Goal: Task Accomplishment & Management: Manage account settings

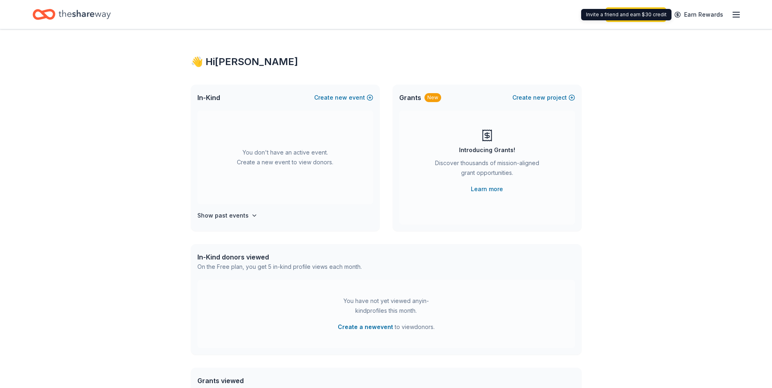
click at [632, 133] on div "👋 Hi [PERSON_NAME] In-Kind Create new event You don't have an active event. Cre…" at bounding box center [386, 266] width 772 height 475
click at [736, 15] on icon "button" at bounding box center [736, 15] width 10 height 10
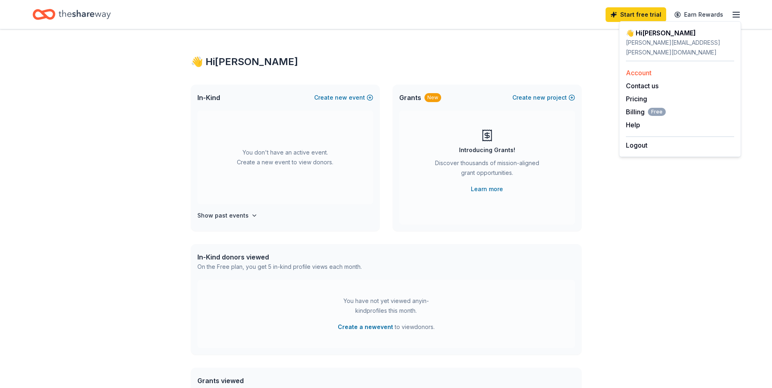
click at [645, 69] on link "Account" at bounding box center [639, 73] width 26 height 8
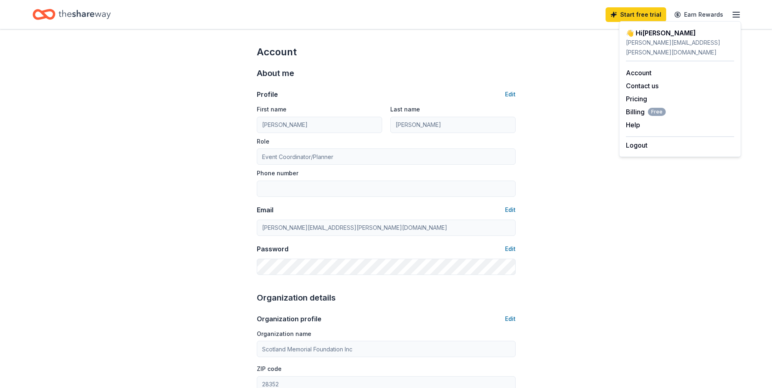
click at [610, 176] on div "Account About me Profile Edit First name [PERSON_NAME] Last name [PERSON_NAME] …" at bounding box center [386, 392] width 772 height 727
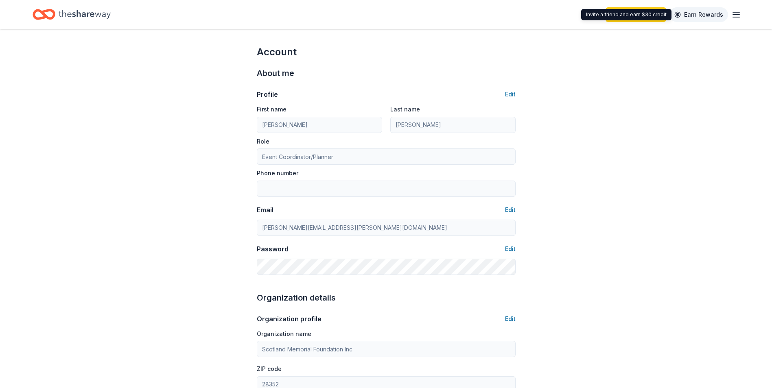
click at [699, 14] on link "Earn Rewards" at bounding box center [699, 14] width 59 height 15
click at [736, 15] on line "button" at bounding box center [736, 15] width 7 height 0
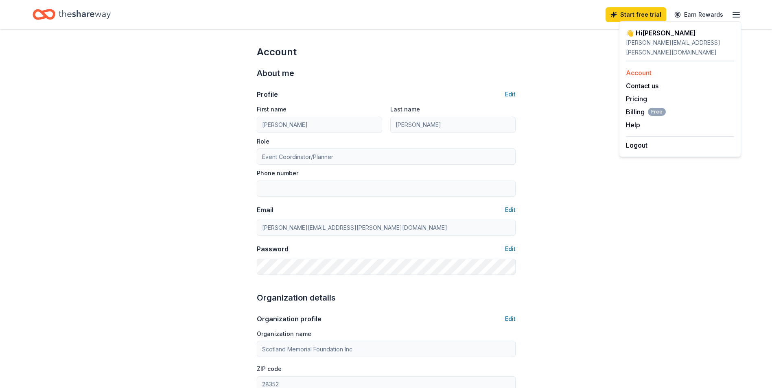
click at [645, 69] on link "Account" at bounding box center [639, 73] width 26 height 8
click at [65, 11] on icon "Home" at bounding box center [85, 14] width 52 height 17
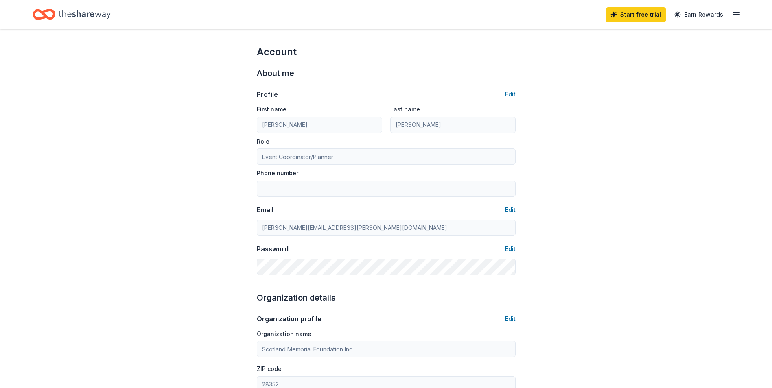
click at [595, 153] on div "Account About me Profile Edit First name [PERSON_NAME] Last name [PERSON_NAME] …" at bounding box center [386, 392] width 772 height 727
click at [83, 26] on div "Start free trial Earn Rewards" at bounding box center [386, 14] width 772 height 29
click at [634, 20] on link "Start free trial" at bounding box center [636, 14] width 61 height 15
click at [632, 13] on link "Start free trial" at bounding box center [636, 14] width 61 height 15
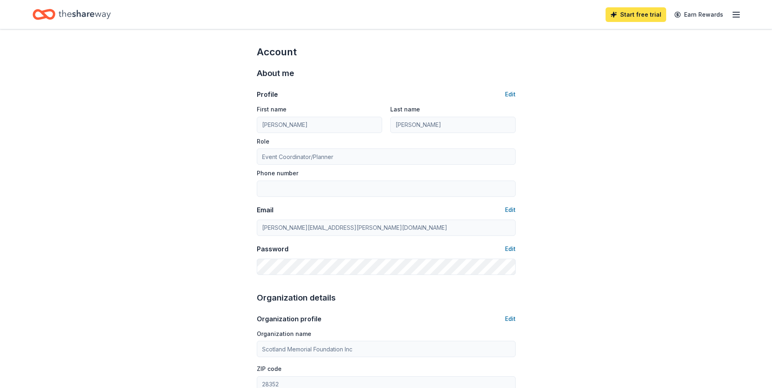
click at [642, 16] on link "Start free trial" at bounding box center [636, 14] width 61 height 15
